Goal: Information Seeking & Learning: Learn about a topic

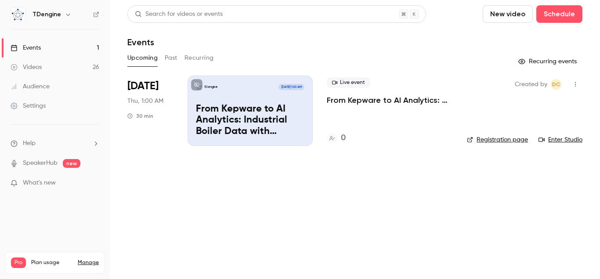
click at [56, 68] on link "Videos 26" at bounding box center [55, 67] width 110 height 19
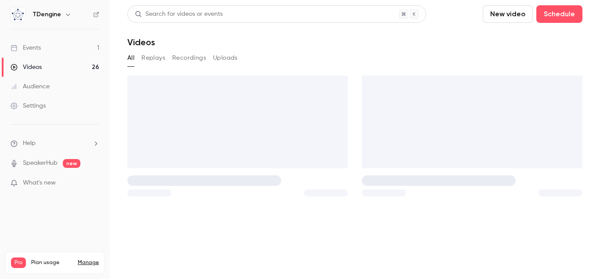
click at [58, 45] on link "Events 1" at bounding box center [55, 47] width 110 height 19
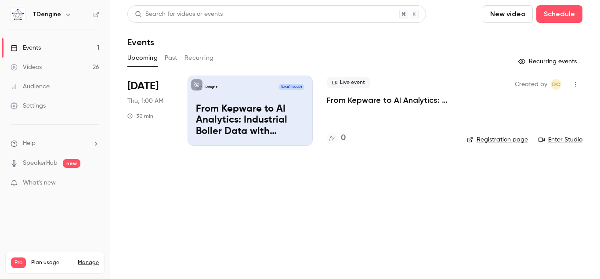
click at [165, 60] on button "Past" at bounding box center [171, 58] width 13 height 14
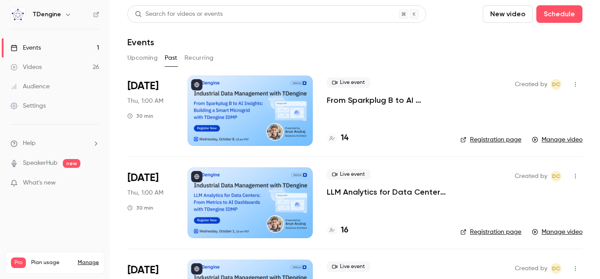
click at [373, 100] on p "From Sparkplug B to AI Insights: Building a Smart Microgrid with TDengine IDMP" at bounding box center [386, 100] width 119 height 11
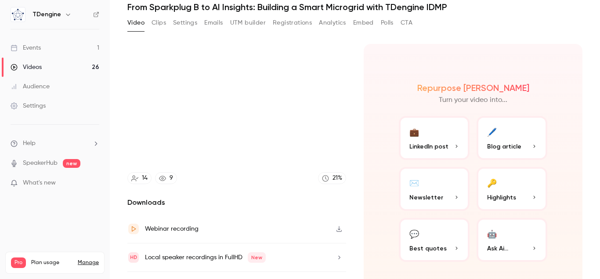
scroll to position [56, 0]
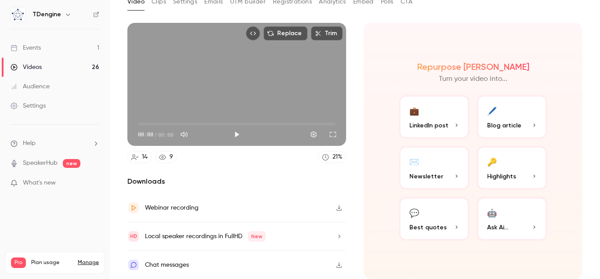
click at [210, 6] on button "Emails" at bounding box center [213, 2] width 18 height 14
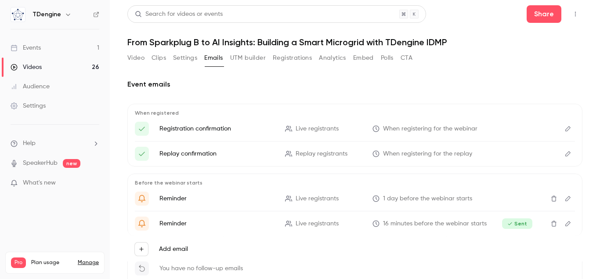
click at [513, 60] on div "Video Clips Settings Emails UTM builder Registrations Analytics Embed Polls CTA" at bounding box center [354, 60] width 455 height 18
click at [135, 60] on button "Video" at bounding box center [135, 58] width 17 height 14
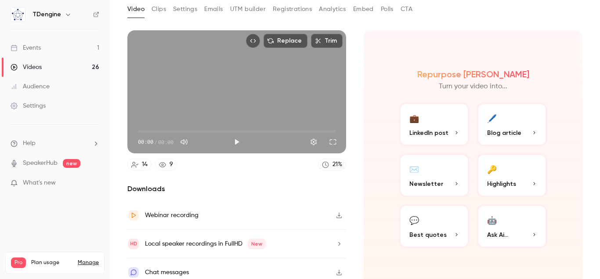
scroll to position [50, 0]
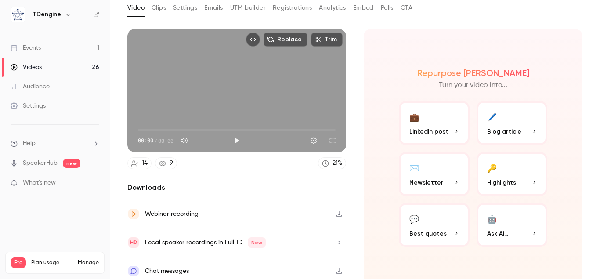
click at [340, 214] on icon "button" at bounding box center [339, 214] width 5 height 6
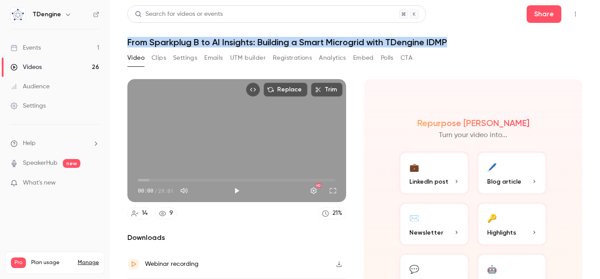
drag, startPoint x: 127, startPoint y: 41, endPoint x: 485, endPoint y: 53, distance: 358.2
click at [485, 53] on main "Search for videos or events Share From Sparkplug B to AI Insights: Building a S…" at bounding box center [355, 139] width 490 height 279
copy h1 "From Sparkplug B to AI Insights: Building a Smart Microgrid with TDengine IDMP"
